Goal: Information Seeking & Learning: Learn about a topic

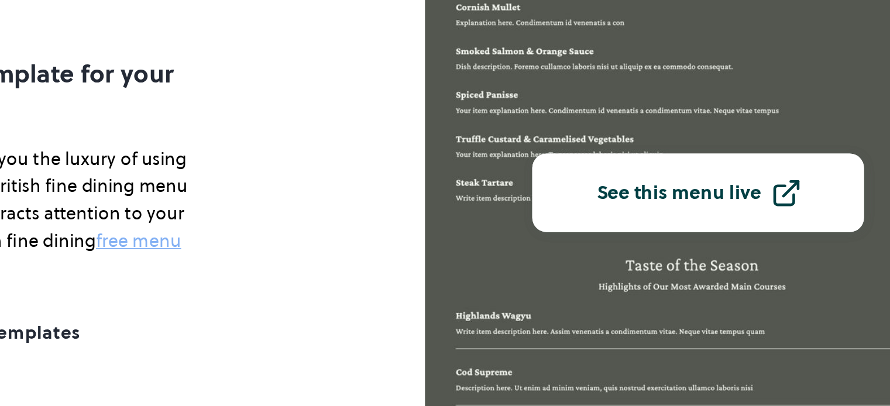
scroll to position [117, 0]
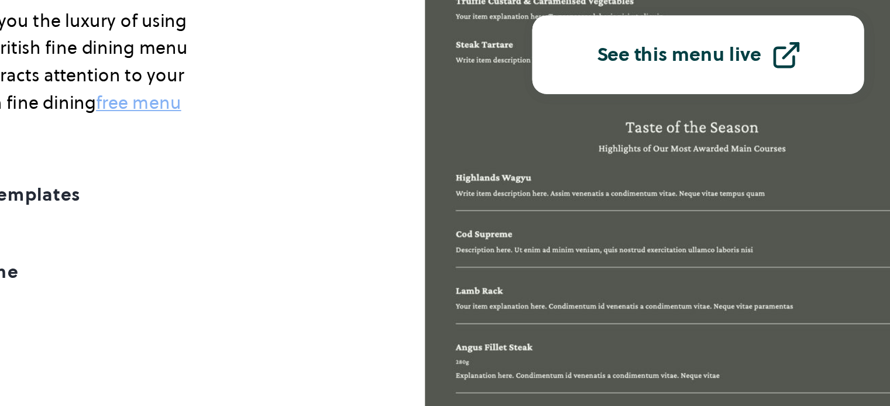
click at [678, 218] on div "See this menu live" at bounding box center [663, 220] width 87 height 11
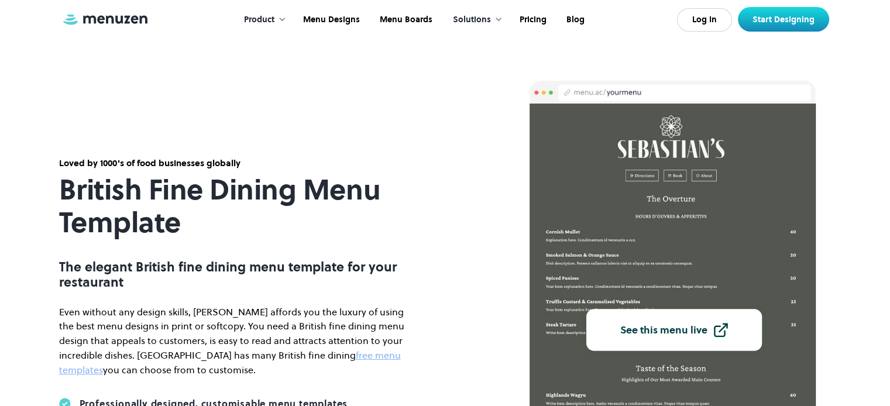
scroll to position [0, 0]
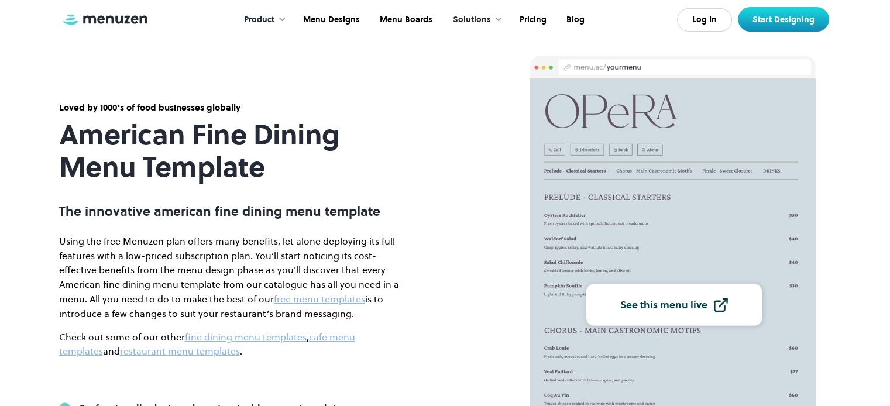
scroll to position [117, 0]
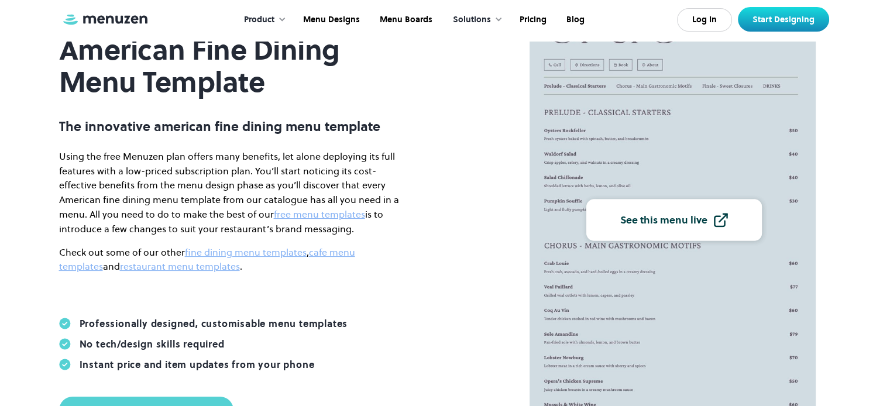
click at [649, 215] on div "See this menu live" at bounding box center [663, 220] width 87 height 11
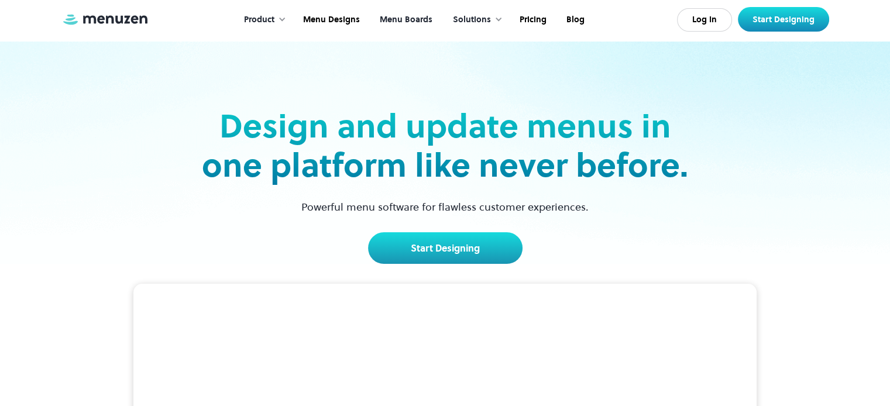
click at [427, 19] on link "Menu Boards" at bounding box center [404, 20] width 73 height 36
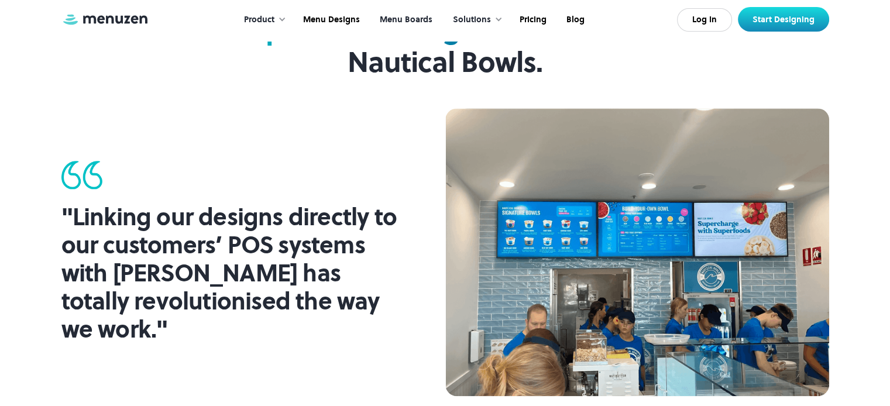
scroll to position [877, 0]
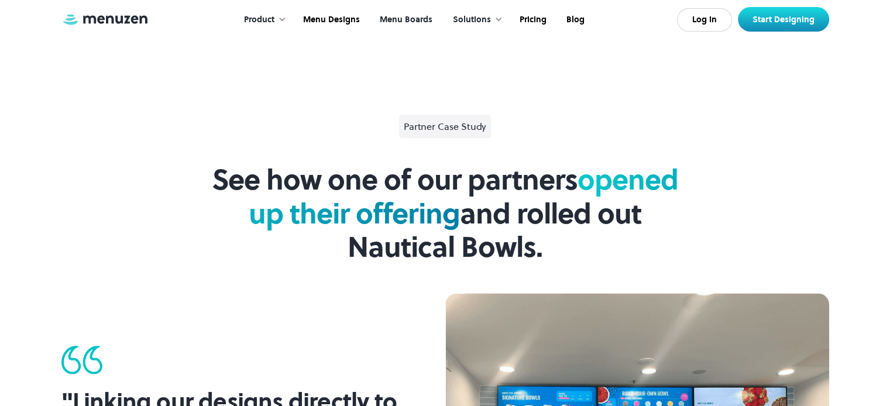
click at [278, 19] on div "Product" at bounding box center [262, 20] width 60 height 36
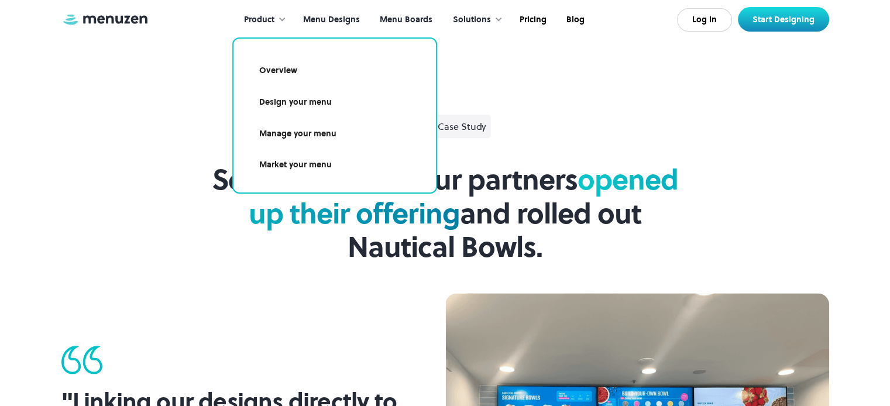
click at [339, 16] on link "Menu Designs" at bounding box center [330, 20] width 77 height 36
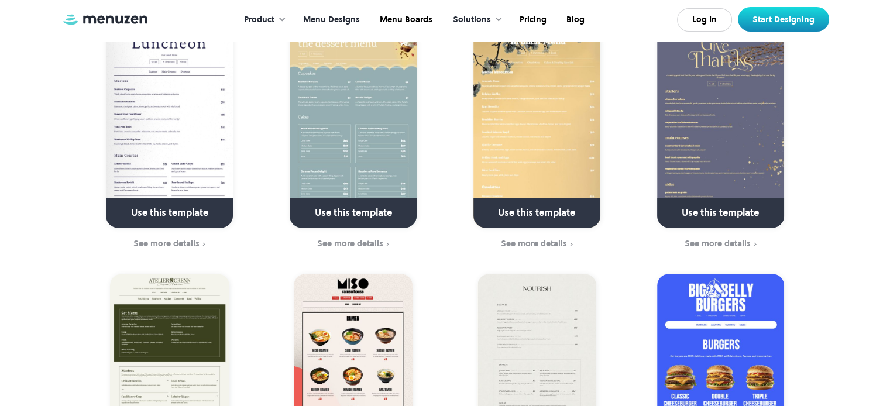
scroll to position [292, 0]
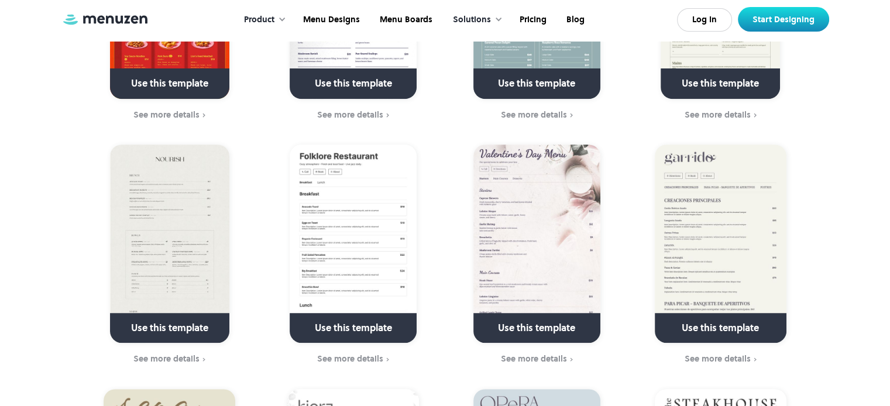
scroll to position [117, 0]
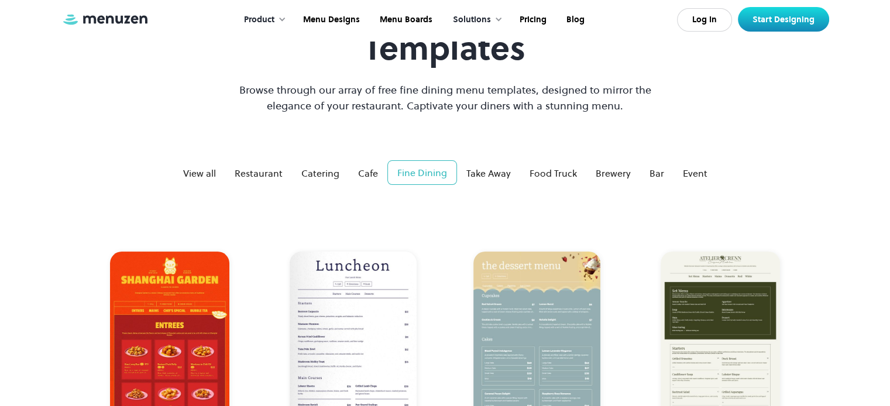
click at [212, 270] on img at bounding box center [169, 350] width 119 height 198
click at [171, 319] on img at bounding box center [169, 350] width 119 height 198
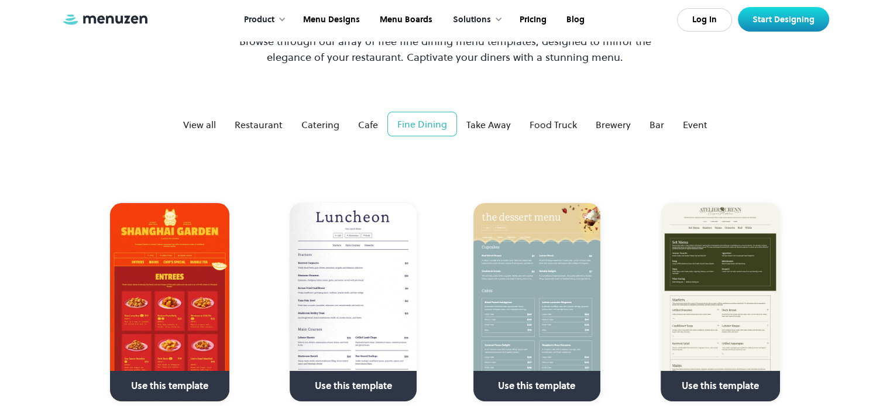
scroll to position [292, 0]
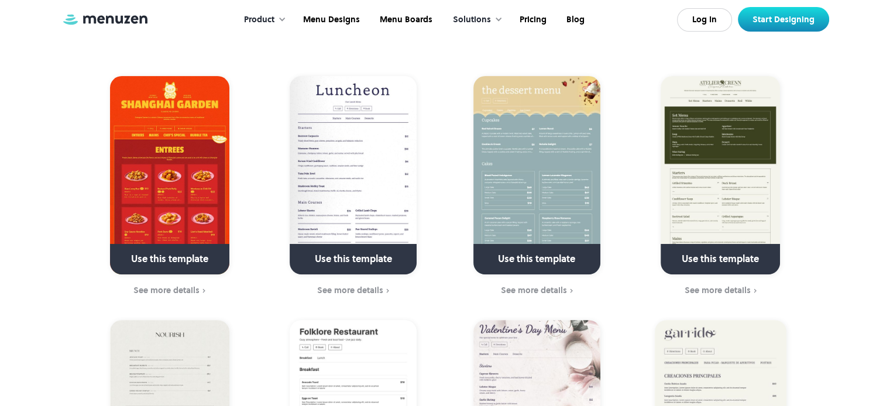
click at [159, 262] on link at bounding box center [169, 264] width 169 height 30
click at [192, 288] on div "See more details" at bounding box center [166, 289] width 66 height 9
click at [189, 292] on div "See more details" at bounding box center [166, 289] width 66 height 9
click at [198, 86] on img at bounding box center [169, 175] width 119 height 198
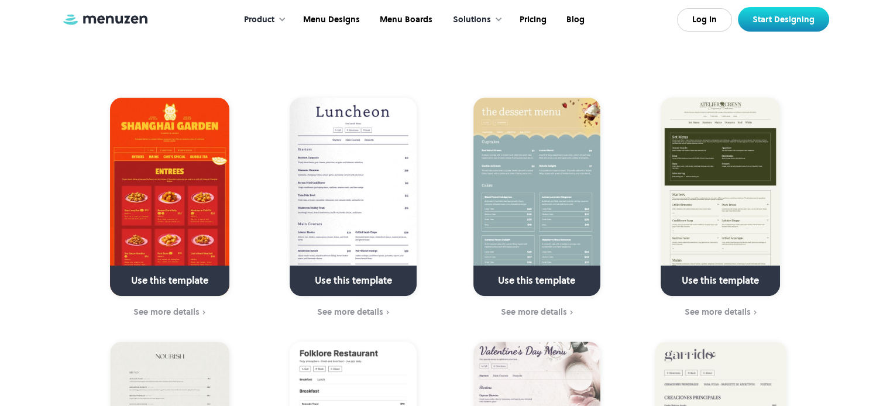
scroll to position [234, 0]
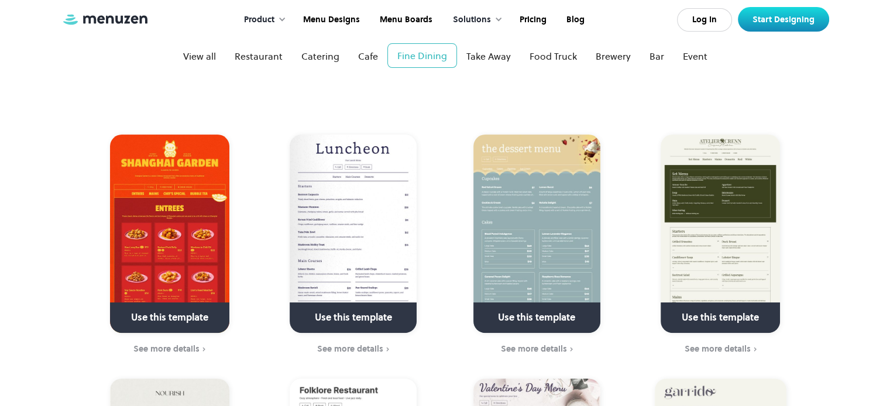
click at [360, 345] on div "See more details" at bounding box center [350, 348] width 66 height 9
click at [342, 213] on img at bounding box center [353, 234] width 127 height 198
click at [547, 254] on img at bounding box center [536, 234] width 127 height 198
click at [536, 233] on img at bounding box center [536, 234] width 127 height 198
click at [536, 313] on link at bounding box center [536, 323] width 169 height 30
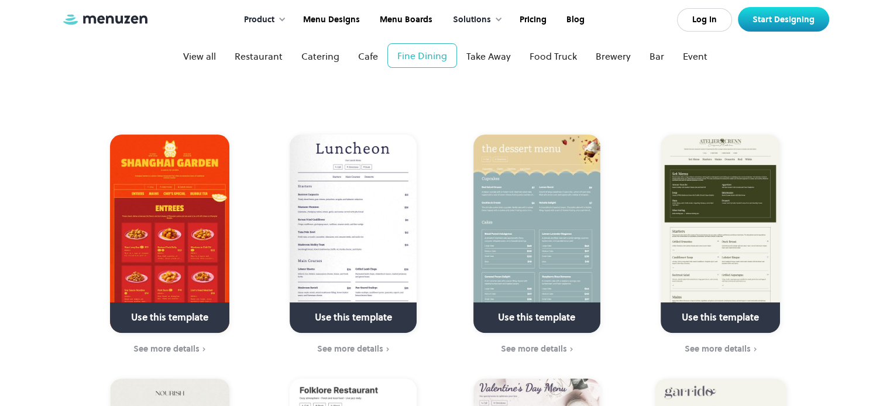
click at [533, 349] on div "See more details" at bounding box center [534, 348] width 66 height 9
click at [526, 185] on img at bounding box center [536, 234] width 127 height 198
click at [712, 241] on img at bounding box center [719, 234] width 119 height 198
click at [722, 347] on div "See more details" at bounding box center [717, 348] width 66 height 9
click at [727, 202] on img at bounding box center [719, 234] width 119 height 198
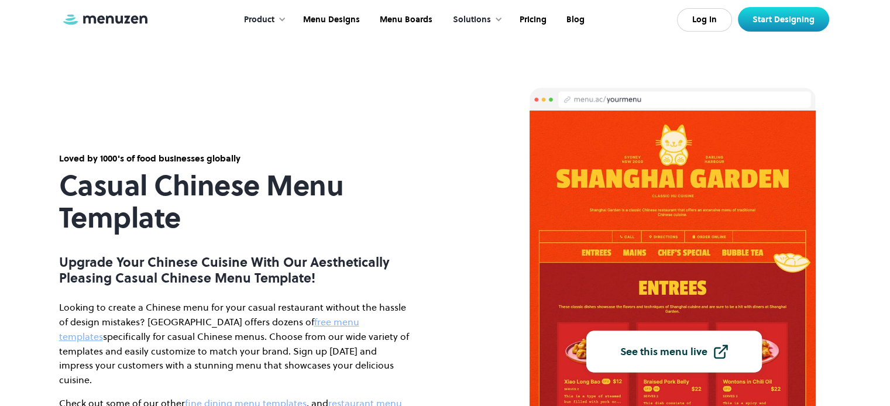
click at [672, 342] on link "See this menu live" at bounding box center [673, 352] width 175 height 42
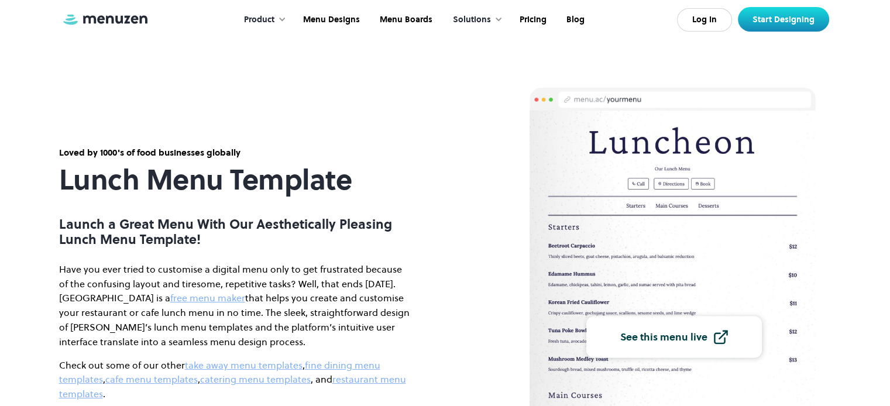
click at [675, 349] on link "See this menu live" at bounding box center [673, 337] width 175 height 42
click at [673, 347] on link "See this menu live" at bounding box center [673, 337] width 175 height 42
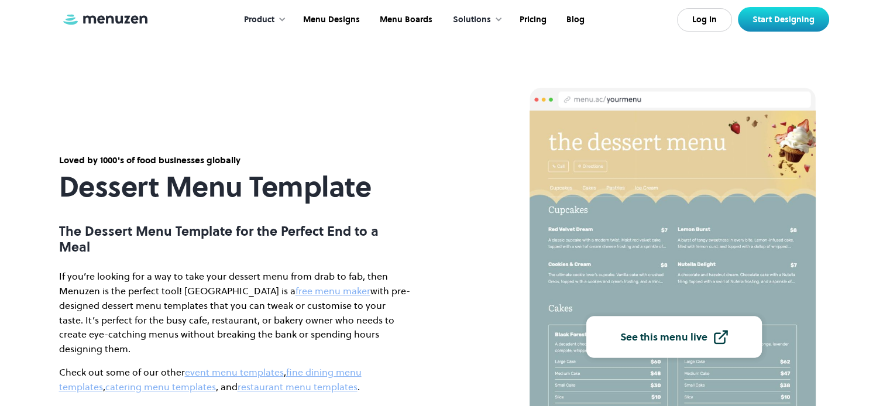
click at [691, 353] on link "See this menu live" at bounding box center [673, 337] width 175 height 42
click at [683, 335] on div "See this menu live" at bounding box center [663, 337] width 87 height 11
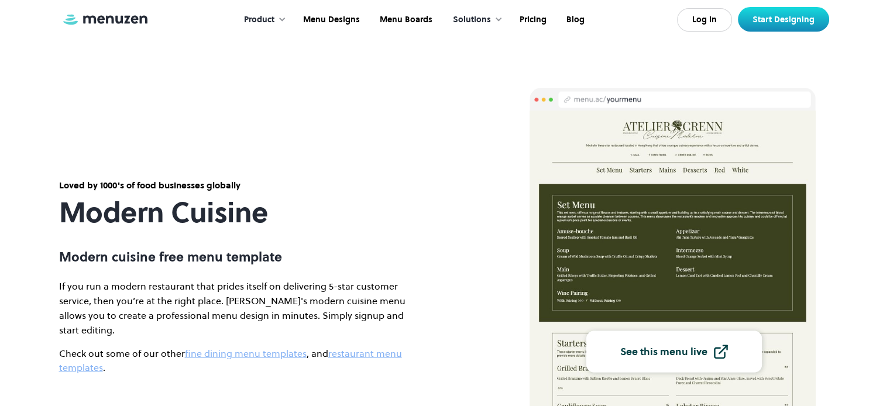
click at [697, 349] on div "See this menu live" at bounding box center [663, 352] width 87 height 11
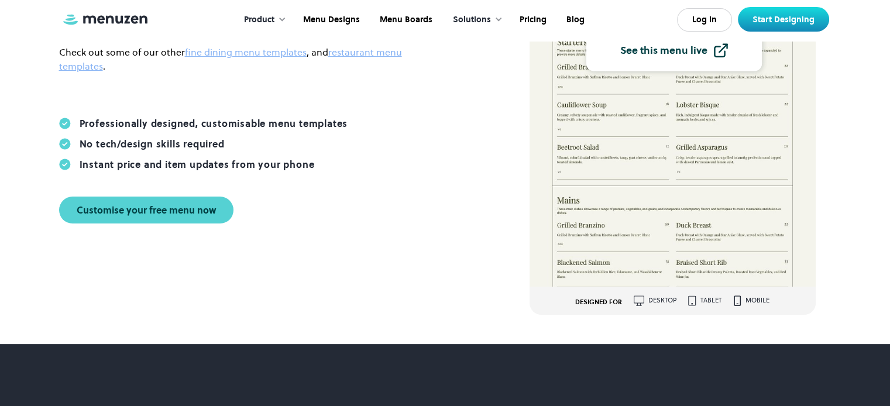
scroll to position [234, 0]
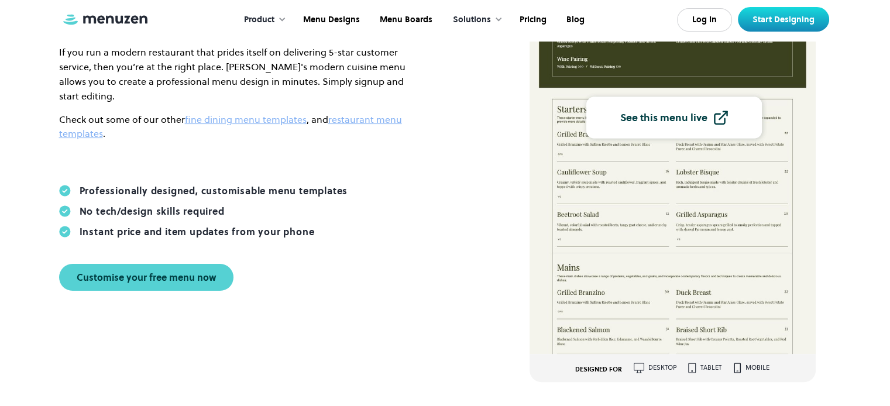
click at [678, 120] on div "See this menu live" at bounding box center [663, 118] width 87 height 11
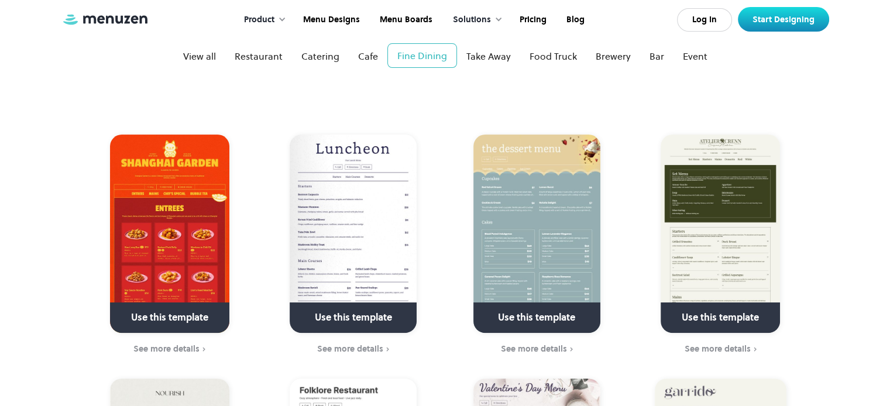
click at [696, 347] on div "See more details" at bounding box center [717, 348] width 66 height 9
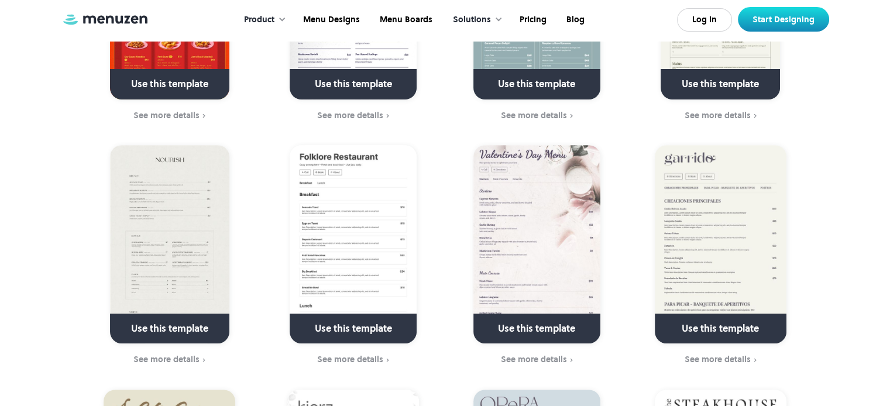
scroll to position [526, 0]
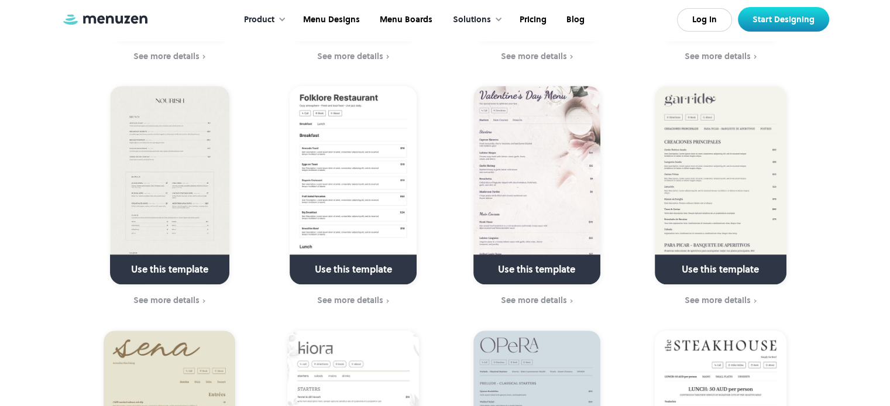
click at [178, 304] on div "See more details" at bounding box center [166, 299] width 66 height 9
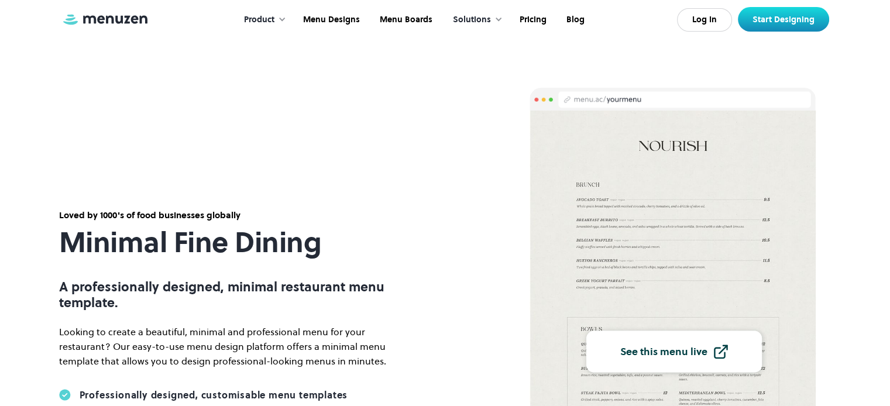
click at [670, 356] on div "See this menu live" at bounding box center [663, 352] width 87 height 11
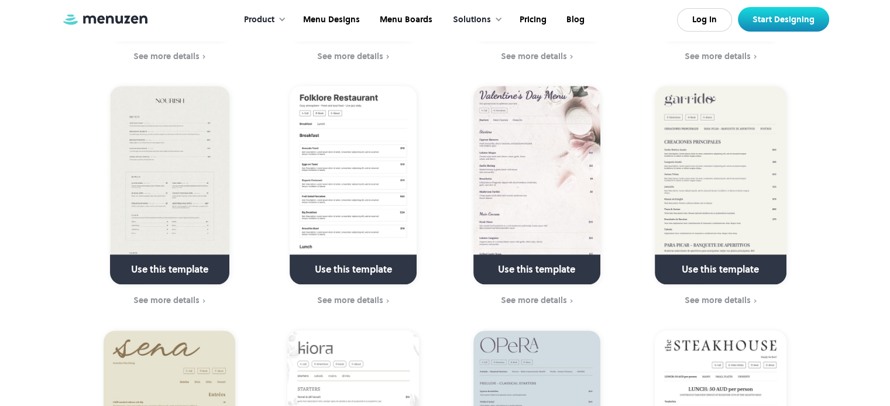
click at [349, 302] on div "See more details" at bounding box center [350, 299] width 66 height 9
click at [534, 298] on div "See more details" at bounding box center [534, 299] width 66 height 9
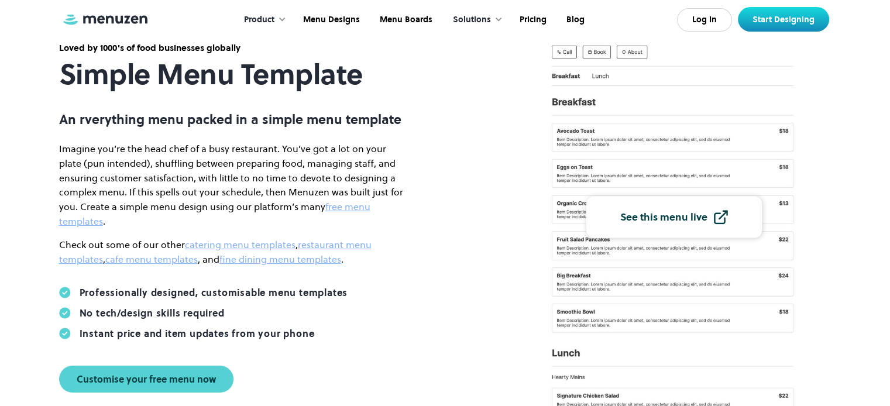
scroll to position [117, 0]
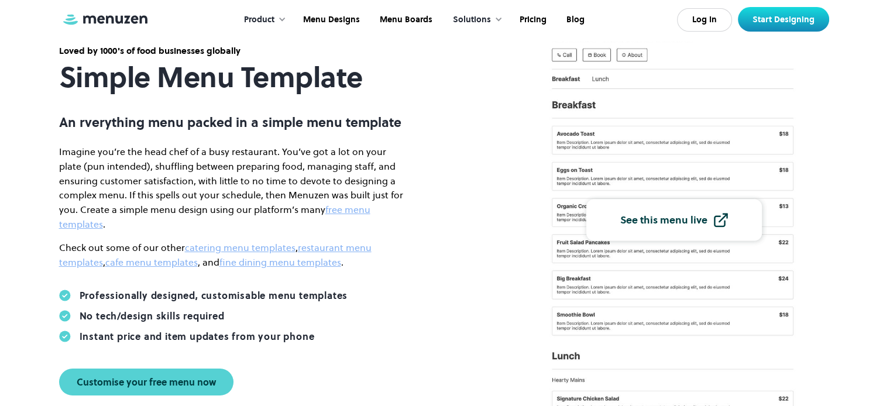
click at [689, 222] on div "See this menu live" at bounding box center [663, 220] width 87 height 11
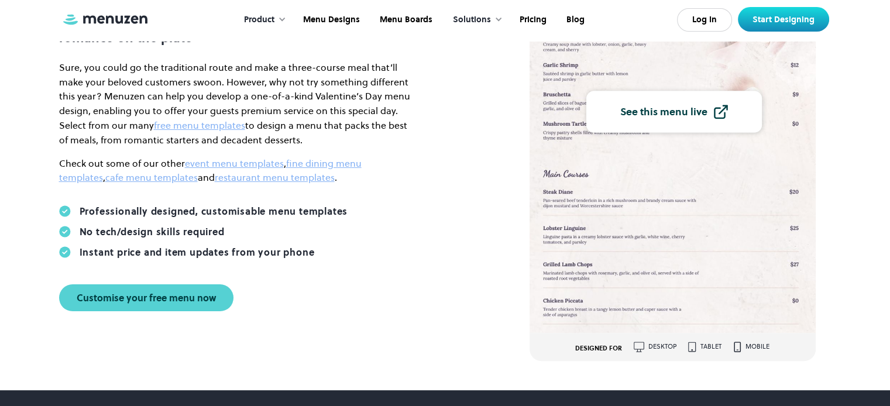
scroll to position [292, 0]
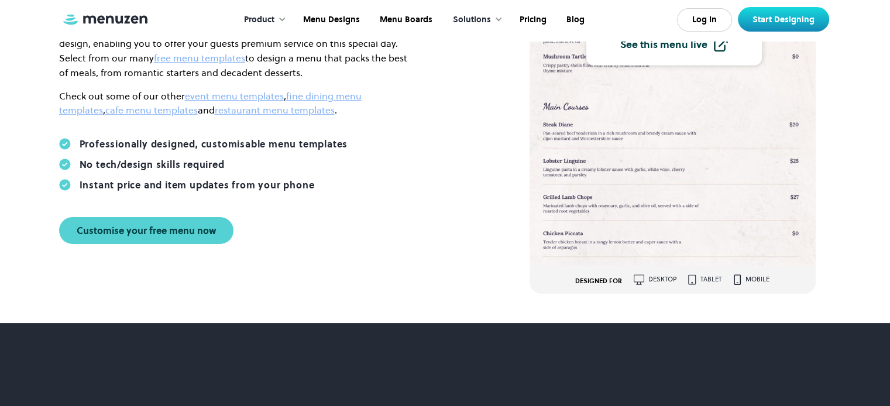
click at [658, 51] on link "See this menu live" at bounding box center [673, 45] width 175 height 42
